Goal: Transaction & Acquisition: Purchase product/service

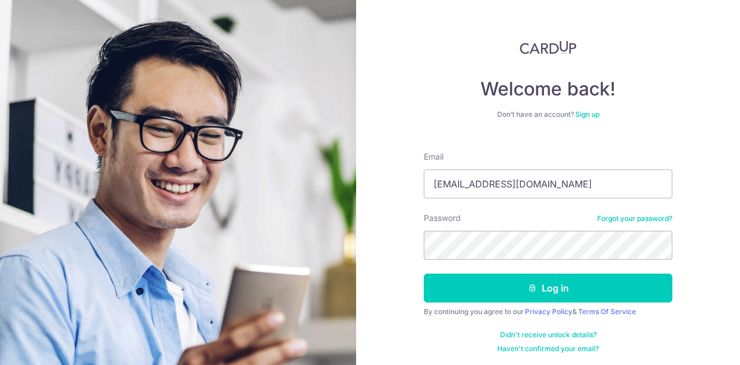
type input "[EMAIL_ADDRESS][DOMAIN_NAME]"
click at [424, 274] on button "Log in" at bounding box center [548, 288] width 249 height 29
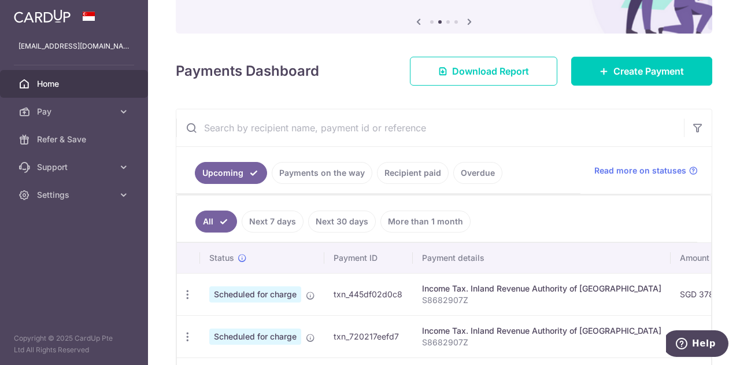
scroll to position [116, 0]
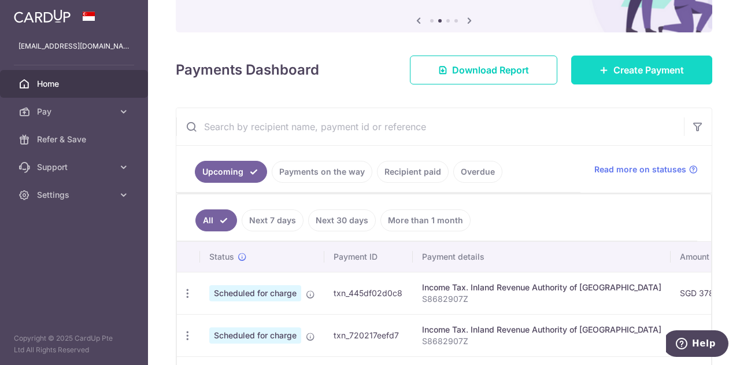
click at [607, 79] on link "Create Payment" at bounding box center [641, 70] width 141 height 29
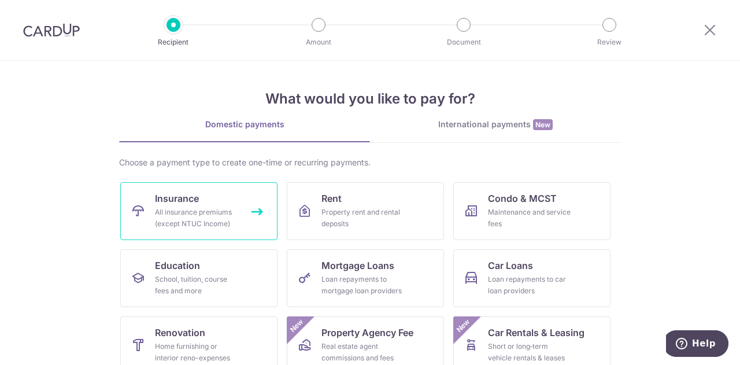
click at [234, 216] on div "All insurance premiums (except NTUC Income)" at bounding box center [196, 217] width 83 height 23
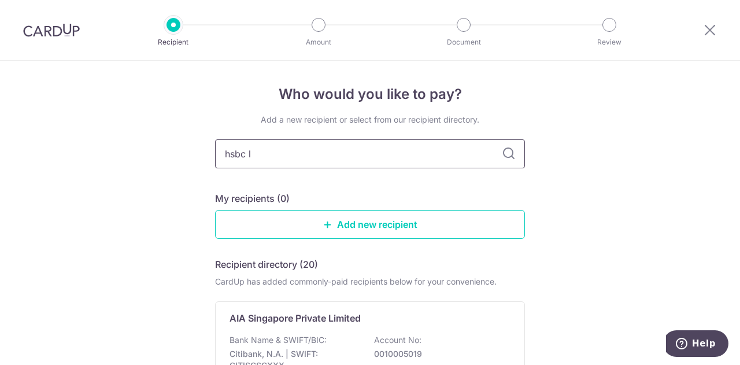
type input "hsbc li"
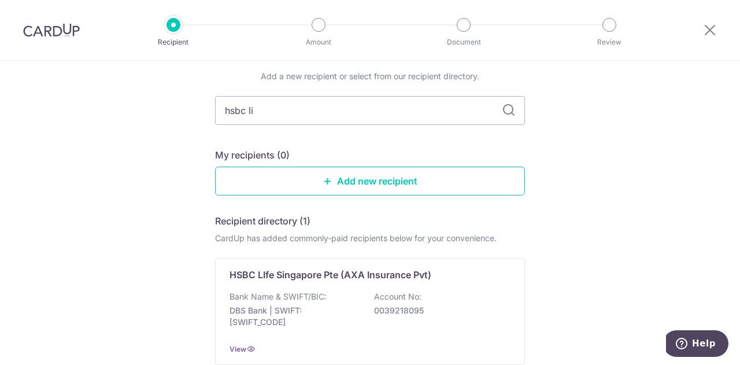
scroll to position [142, 0]
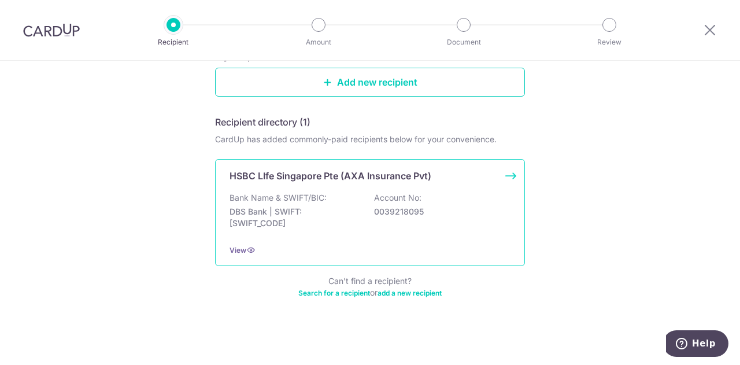
click at [423, 184] on div "HSBC LIfe Singapore Pte (AXA Insurance Pvt) Bank Name & SWIFT/BIC: DBS Bank | S…" at bounding box center [370, 212] width 310 height 107
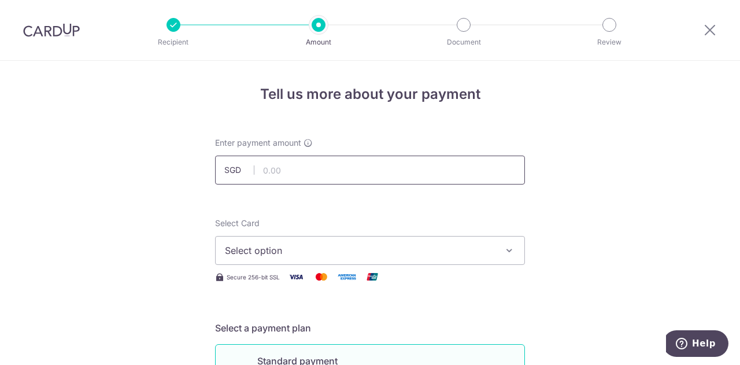
click at [346, 184] on input "text" at bounding box center [370, 170] width 310 height 29
click at [309, 246] on span "Select option" at bounding box center [359, 250] width 269 height 14
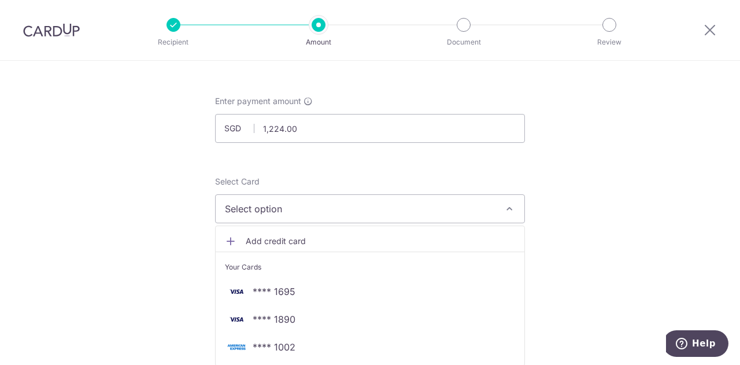
scroll to position [58, 0]
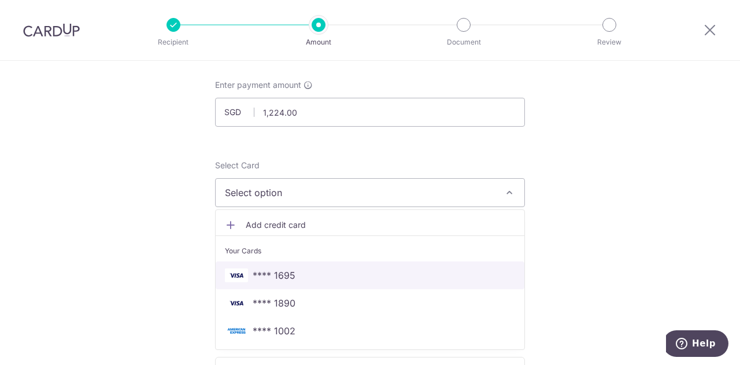
click at [295, 267] on link "**** 1695" at bounding box center [370, 275] width 309 height 28
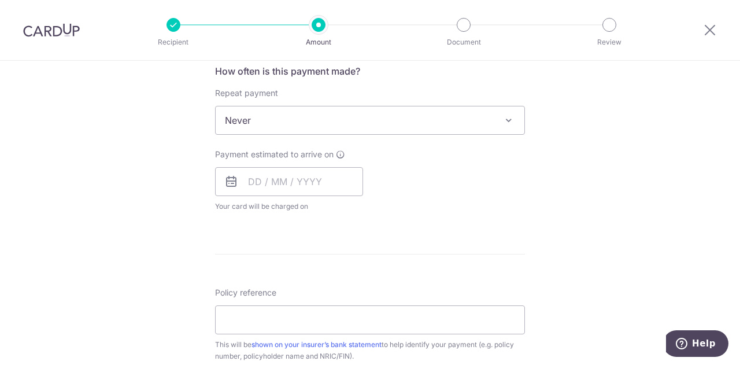
scroll to position [463, 0]
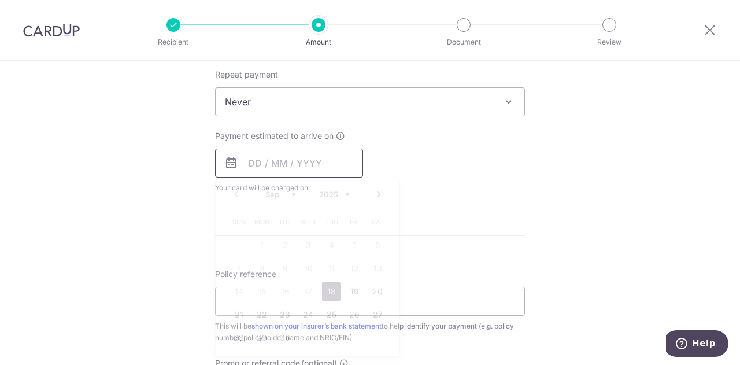
click at [315, 166] on input "text" at bounding box center [289, 163] width 148 height 29
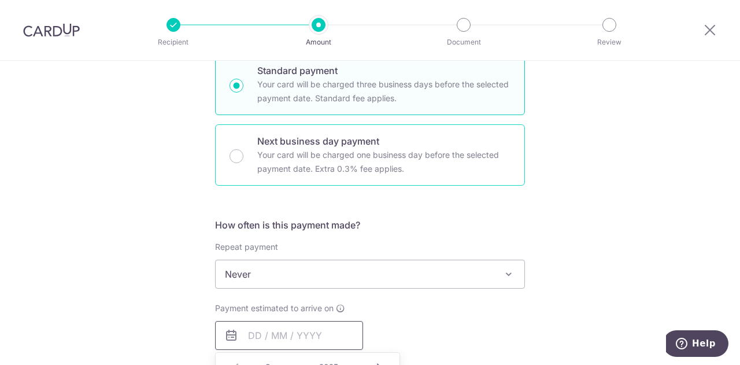
scroll to position [58, 0]
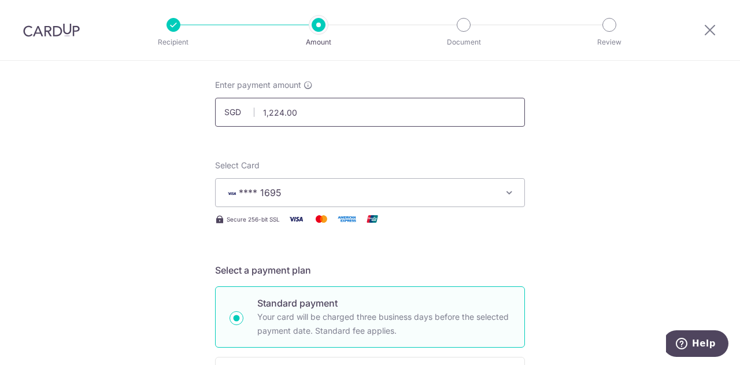
drag, startPoint x: 330, startPoint y: 115, endPoint x: 226, endPoint y: 105, distance: 104.5
click at [226, 105] on input "1,224.00" at bounding box center [370, 112] width 310 height 29
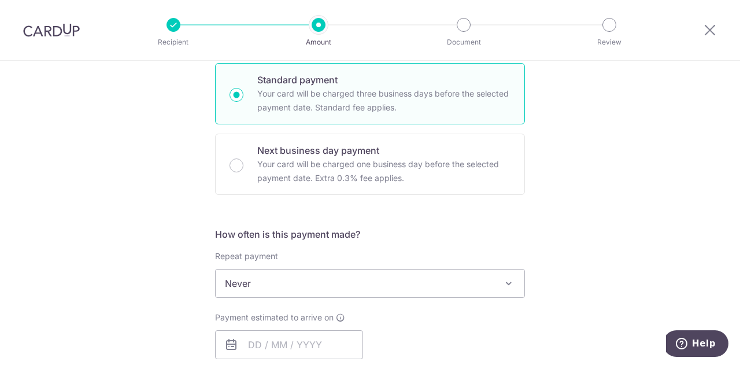
scroll to position [347, 0]
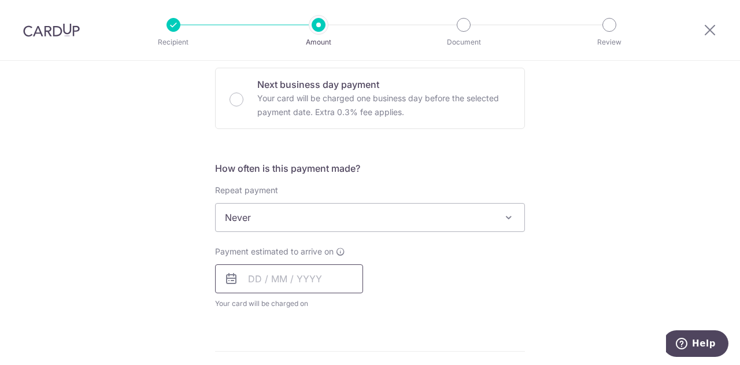
click at [293, 276] on input "text" at bounding box center [289, 278] width 148 height 29
type input "108.00"
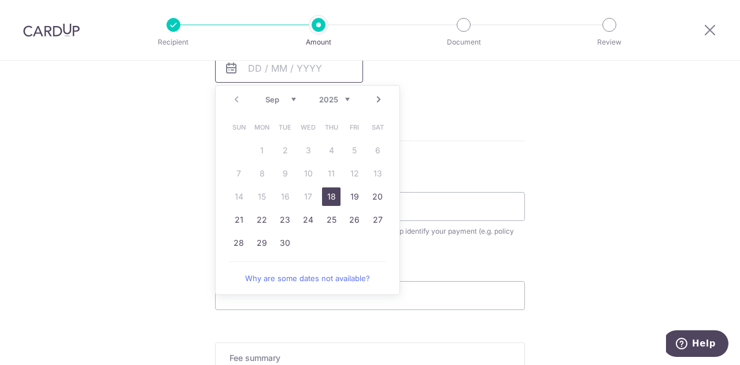
scroll to position [578, 0]
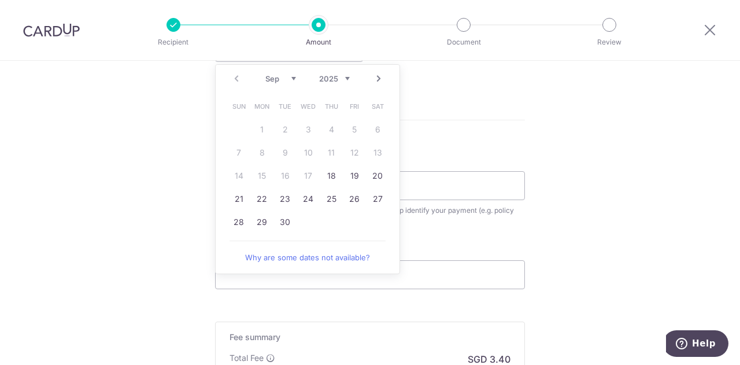
click at [374, 77] on link "Next" at bounding box center [379, 79] width 14 height 14
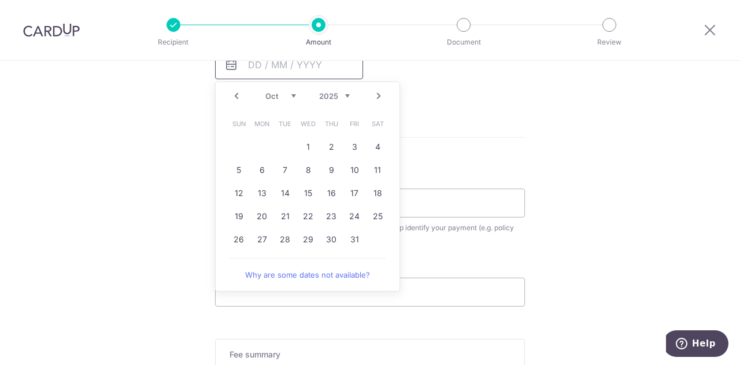
scroll to position [585, 0]
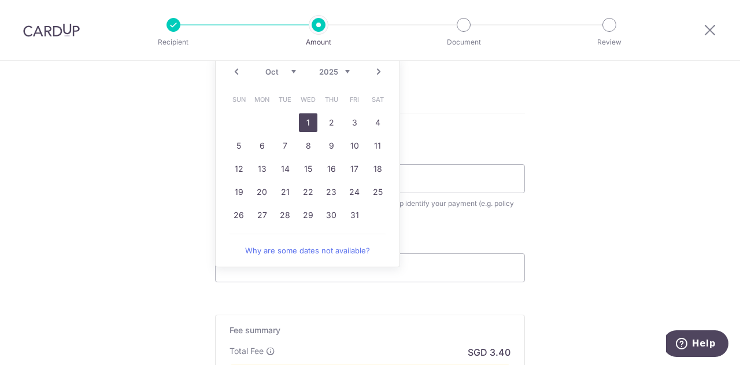
click at [301, 120] on link "1" at bounding box center [308, 122] width 19 height 19
type input "01/10/2025"
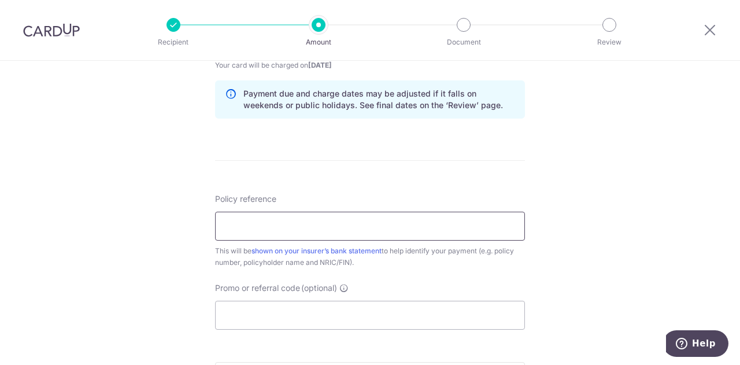
click at [291, 224] on input "Policy reference" at bounding box center [370, 226] width 310 height 29
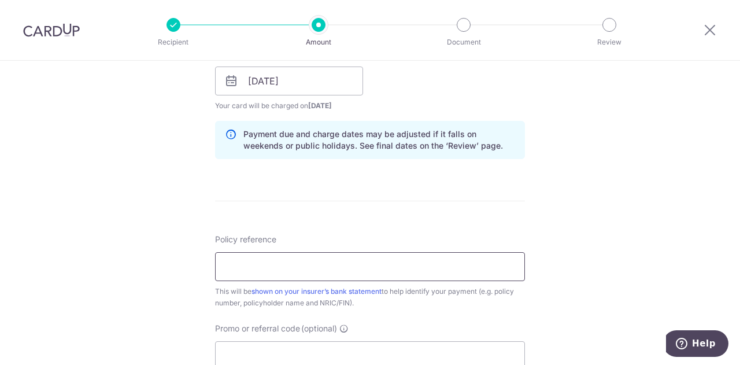
scroll to position [527, 0]
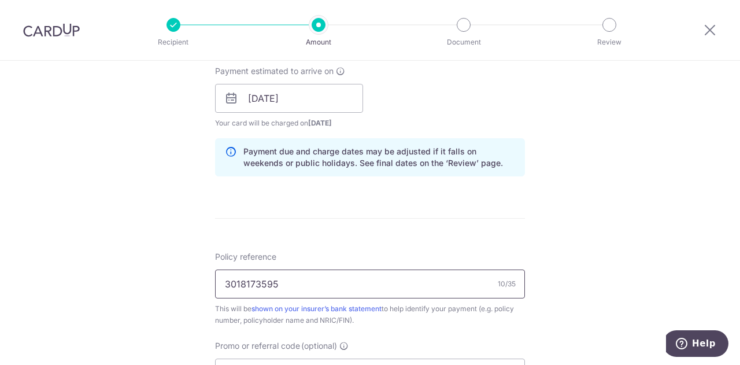
drag, startPoint x: 239, startPoint y: 282, endPoint x: 265, endPoint y: 282, distance: 26.6
click at [265, 282] on input "3018173595" at bounding box center [370, 283] width 310 height 29
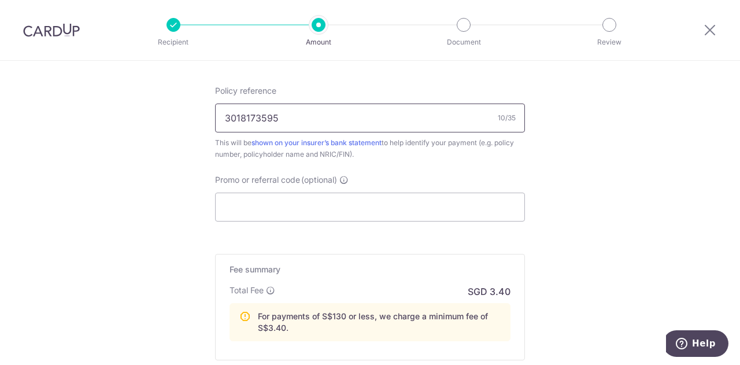
scroll to position [701, 0]
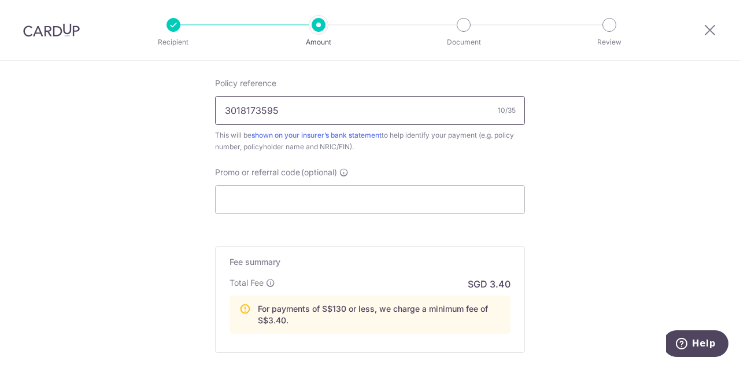
type input "3018173595"
